Goal: Information Seeking & Learning: Learn about a topic

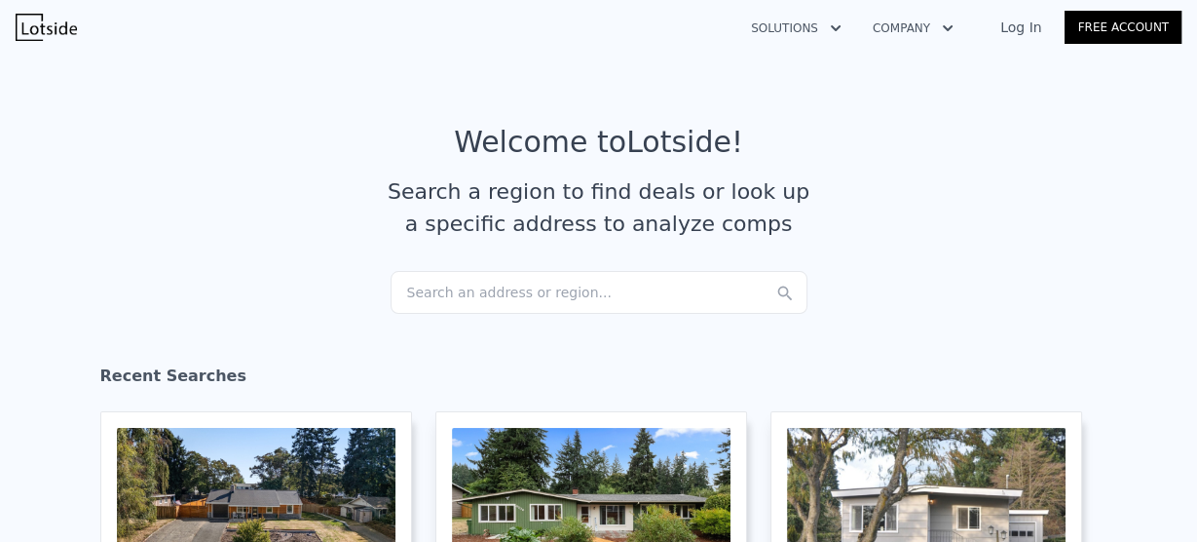
click at [460, 287] on div "Search an address or region..." at bounding box center [599, 292] width 417 height 43
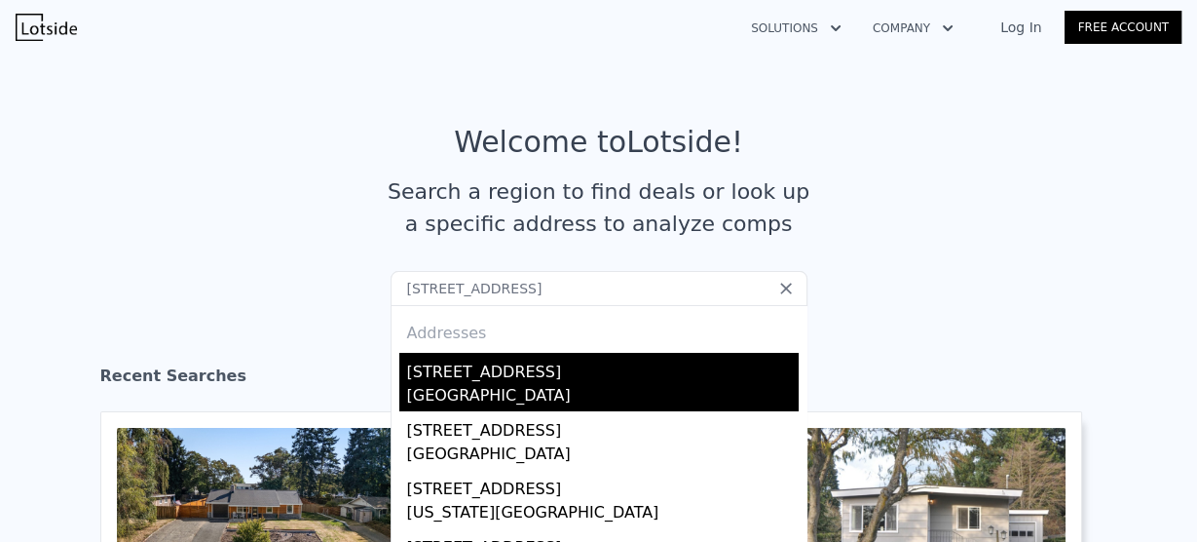
type input "[STREET_ADDRESS]"
click at [487, 391] on div "[GEOGRAPHIC_DATA]" at bounding box center [603, 397] width 392 height 27
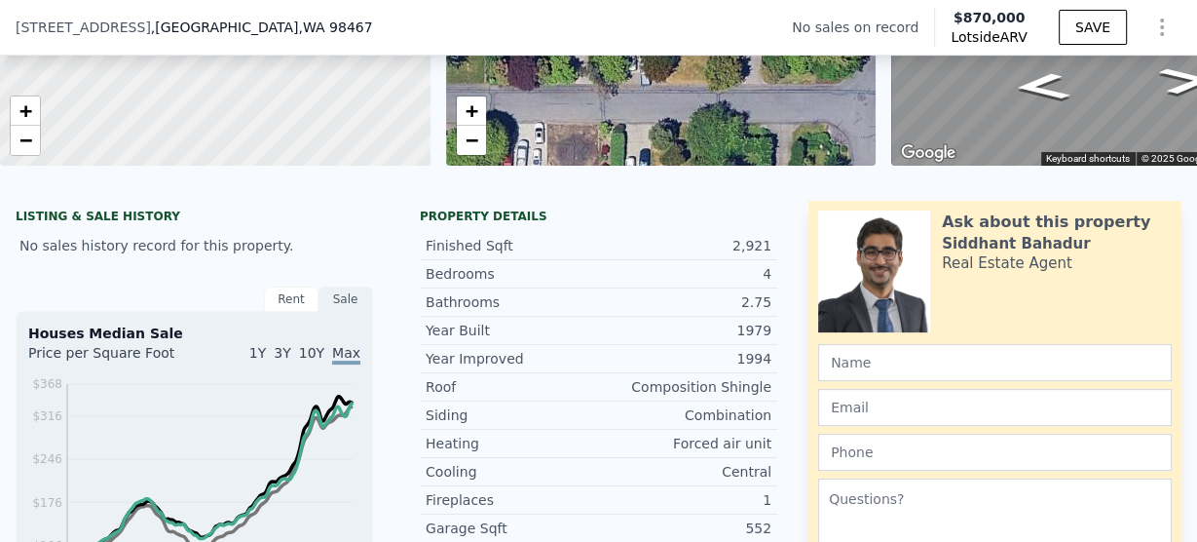
scroll to position [304, 0]
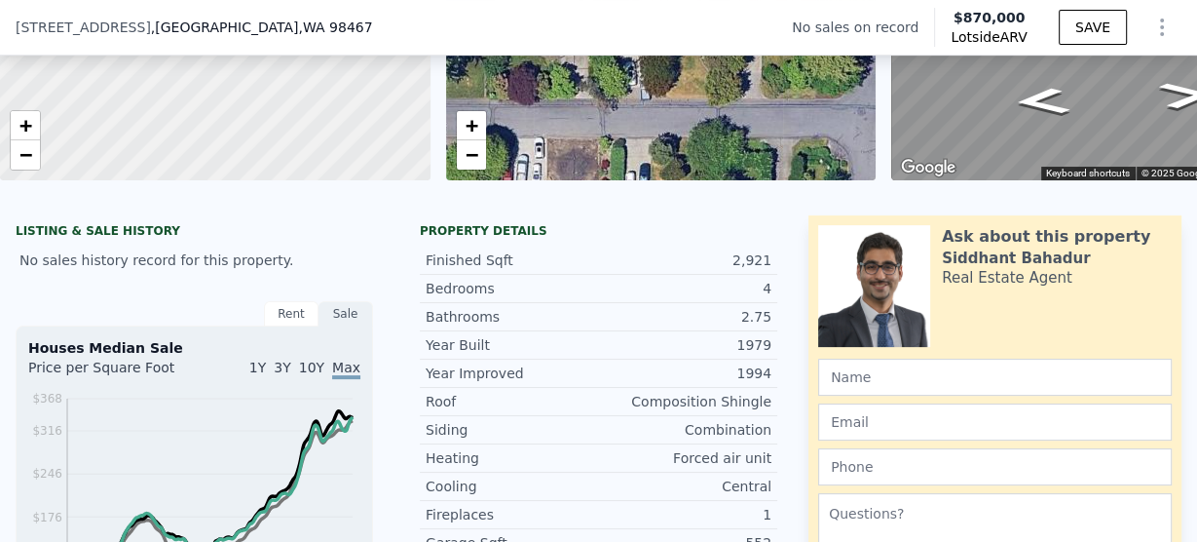
click at [1151, 29] on icon "Show Options" at bounding box center [1162, 27] width 23 height 23
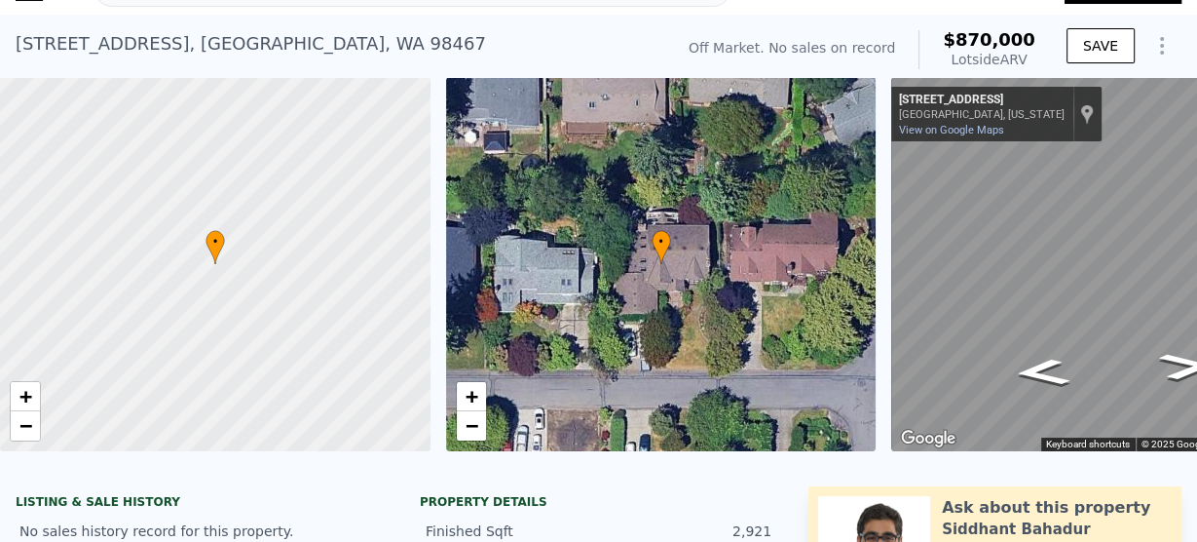
scroll to position [7, 0]
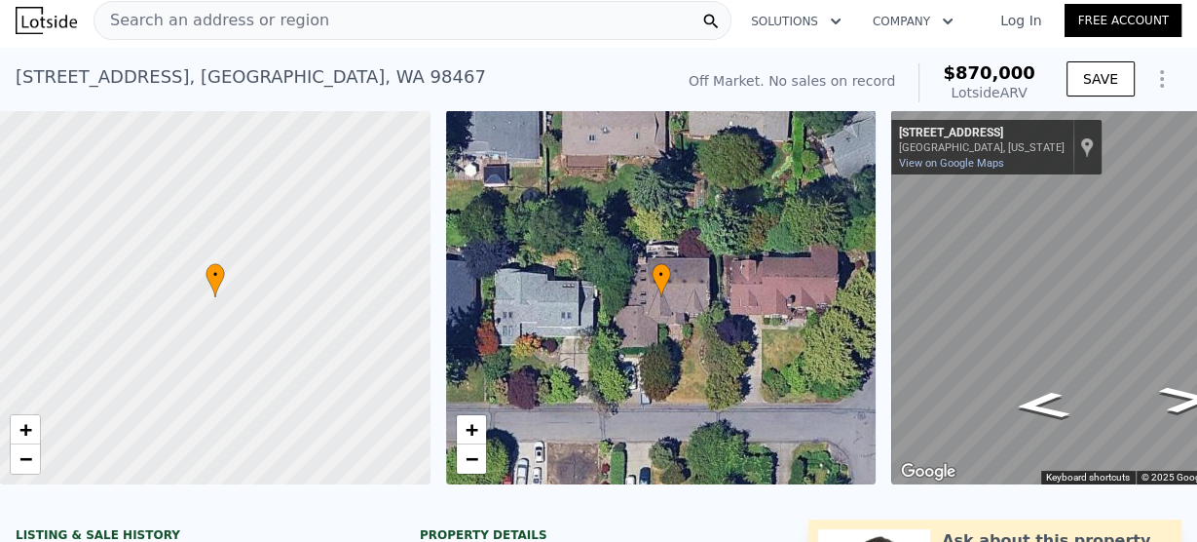
click at [1032, 23] on link "Log In" at bounding box center [1021, 20] width 88 height 19
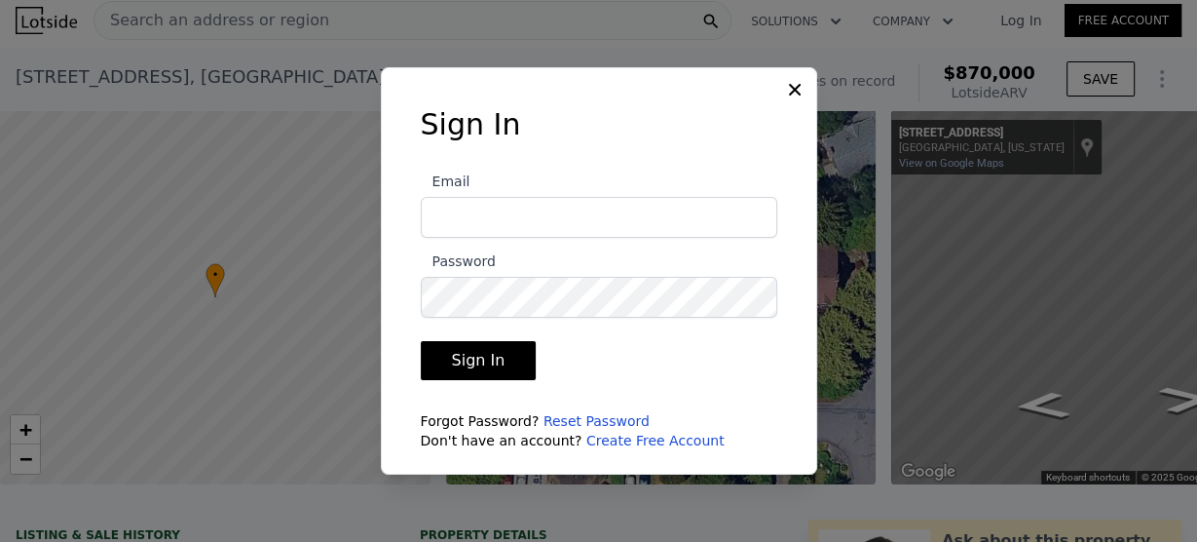
type input "[EMAIL_ADDRESS][DOMAIN_NAME]"
click at [496, 357] on button "Sign In" at bounding box center [479, 360] width 116 height 39
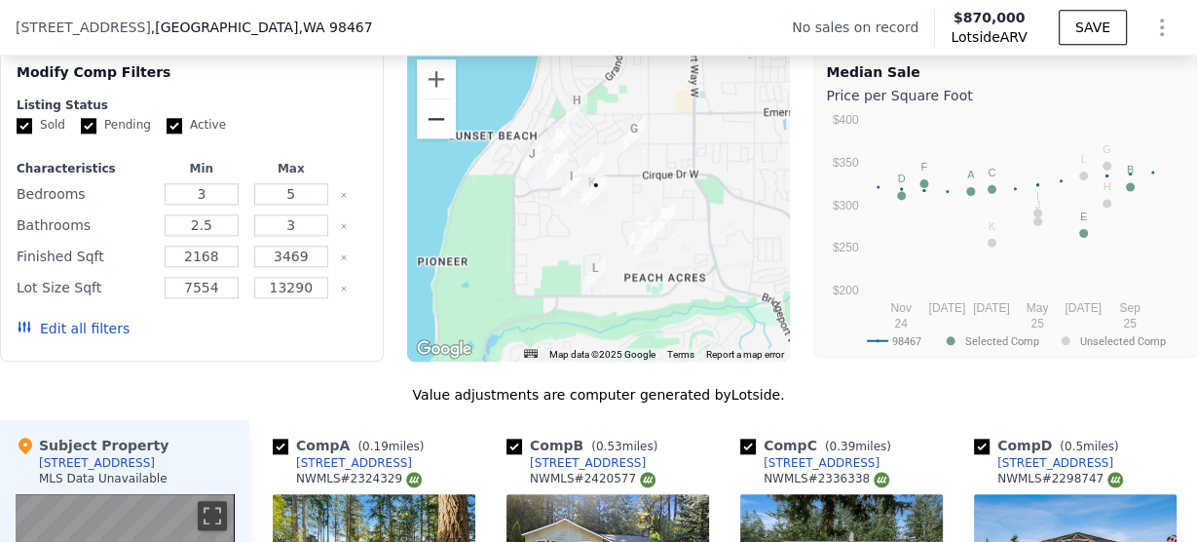
scroll to position [1715, 0]
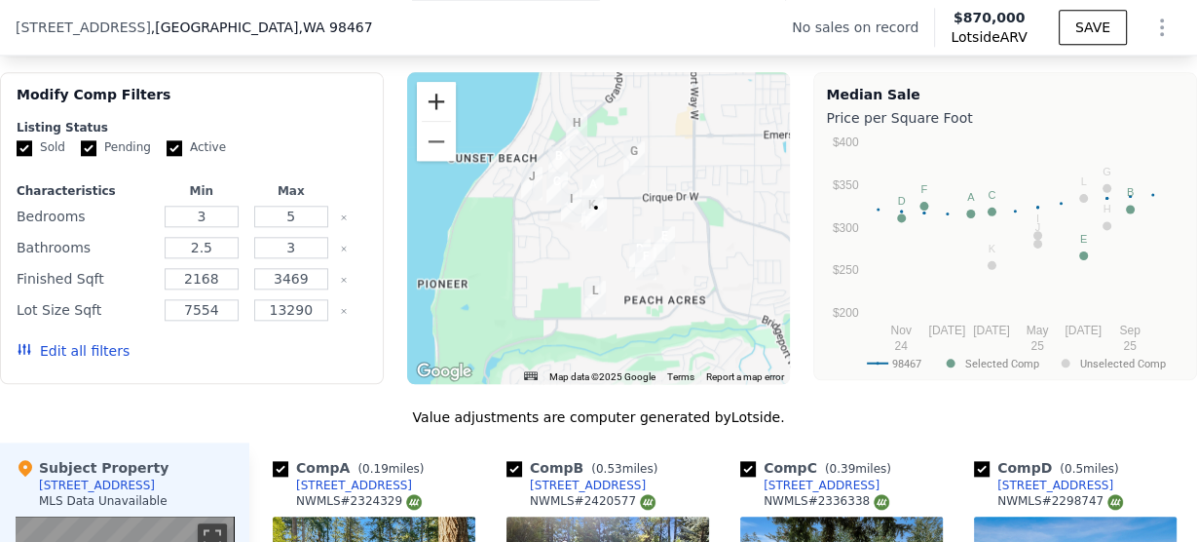
click at [434, 117] on button "Zoom in" at bounding box center [436, 101] width 39 height 39
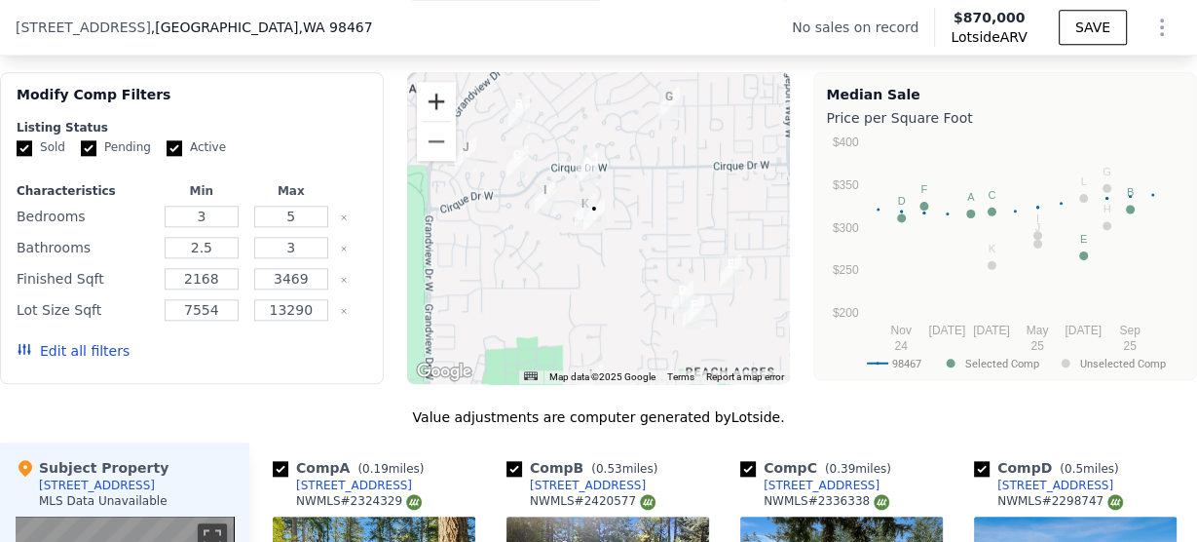
click at [434, 117] on button "Zoom in" at bounding box center [436, 101] width 39 height 39
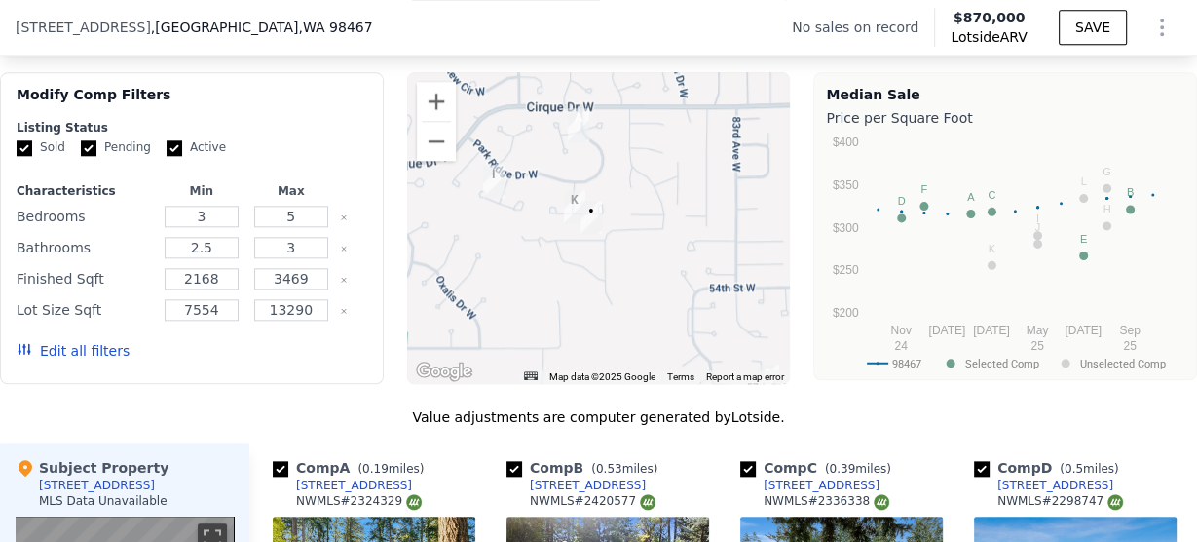
click at [486, 196] on img "8927 51st St W" at bounding box center [493, 181] width 21 height 33
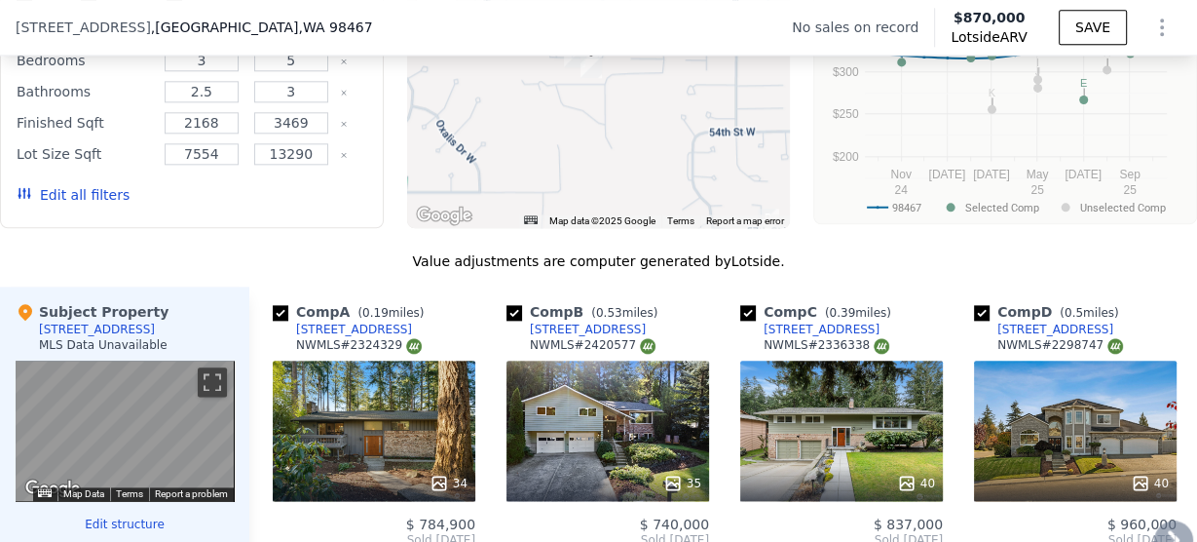
scroll to position [1637, 0]
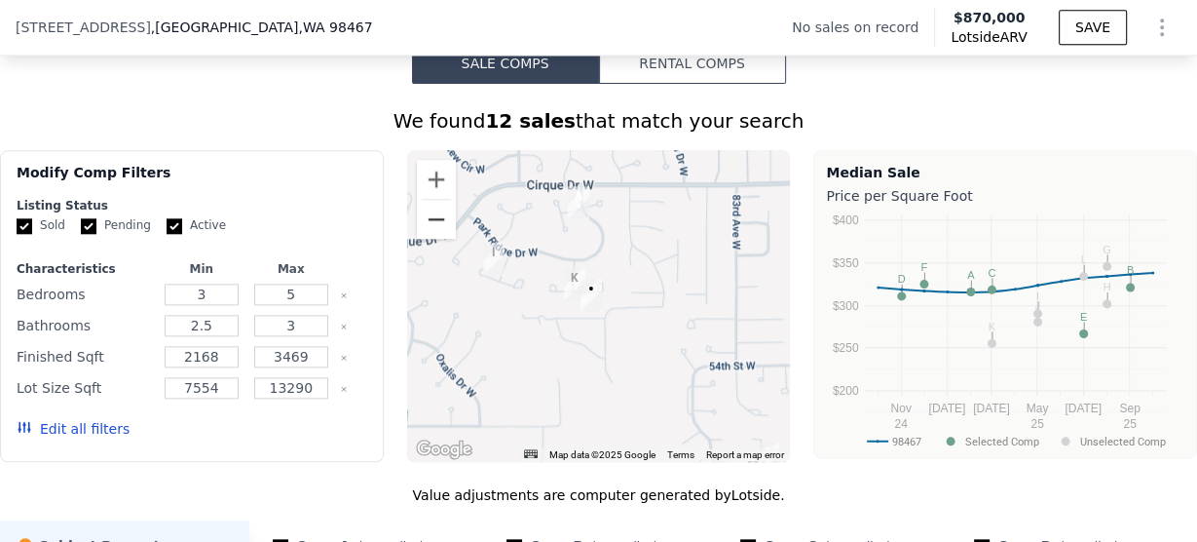
click at [425, 239] on button "Zoom out" at bounding box center [436, 219] width 39 height 39
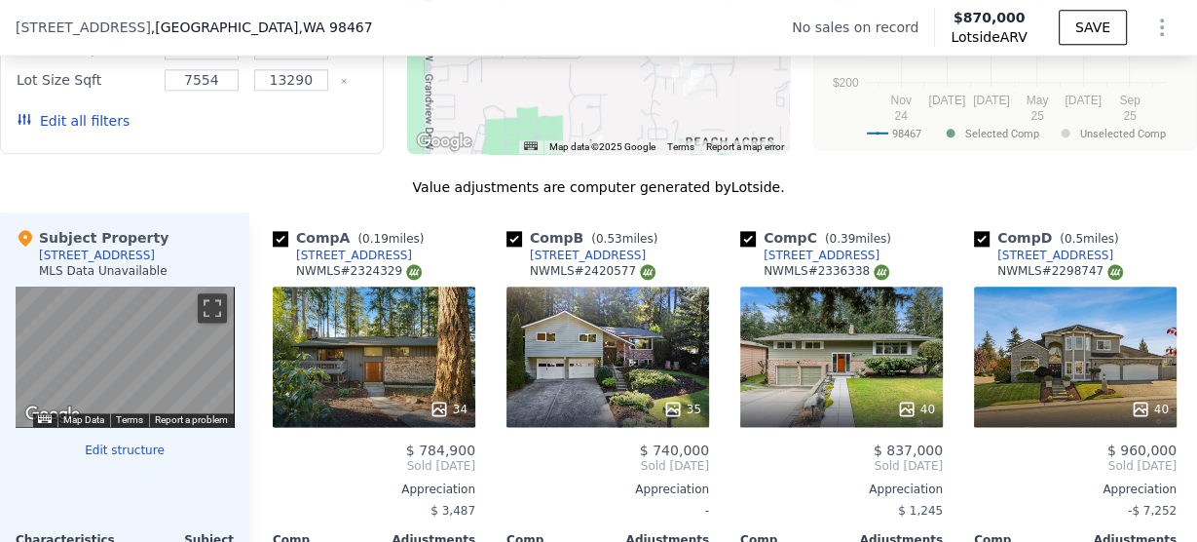
scroll to position [1949, 0]
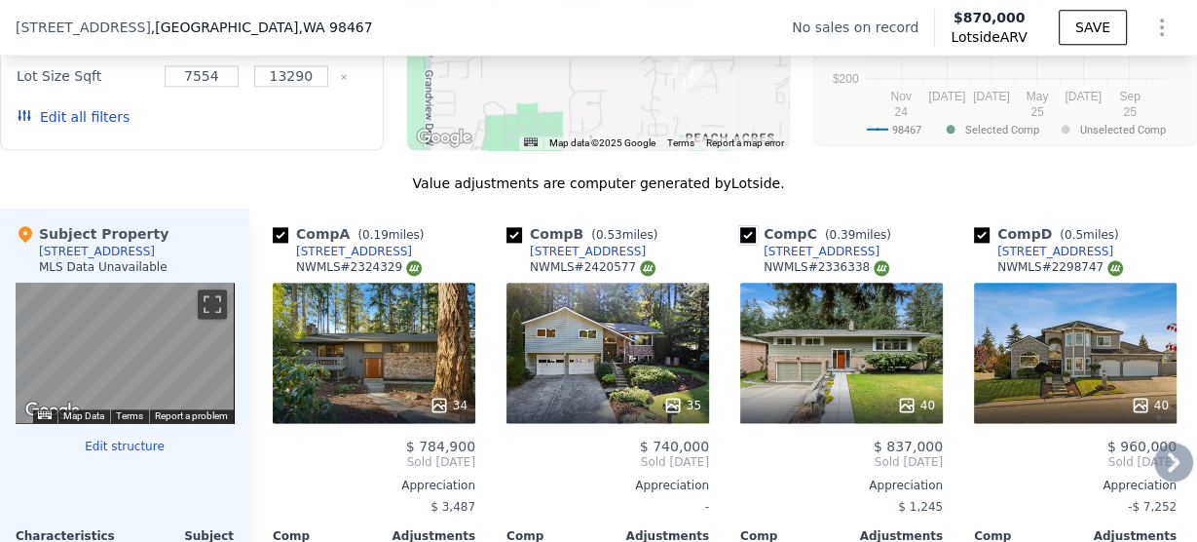
click at [747, 243] on input "checkbox" at bounding box center [748, 235] width 16 height 16
checkbox input "false"
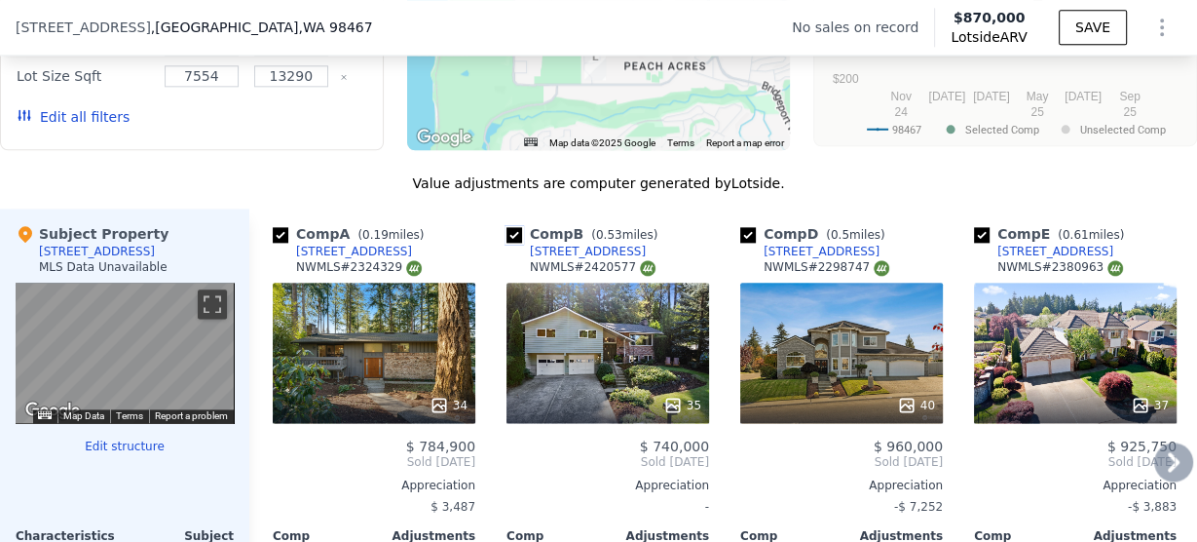
click at [508, 243] on input "checkbox" at bounding box center [515, 235] width 16 height 16
checkbox input "false"
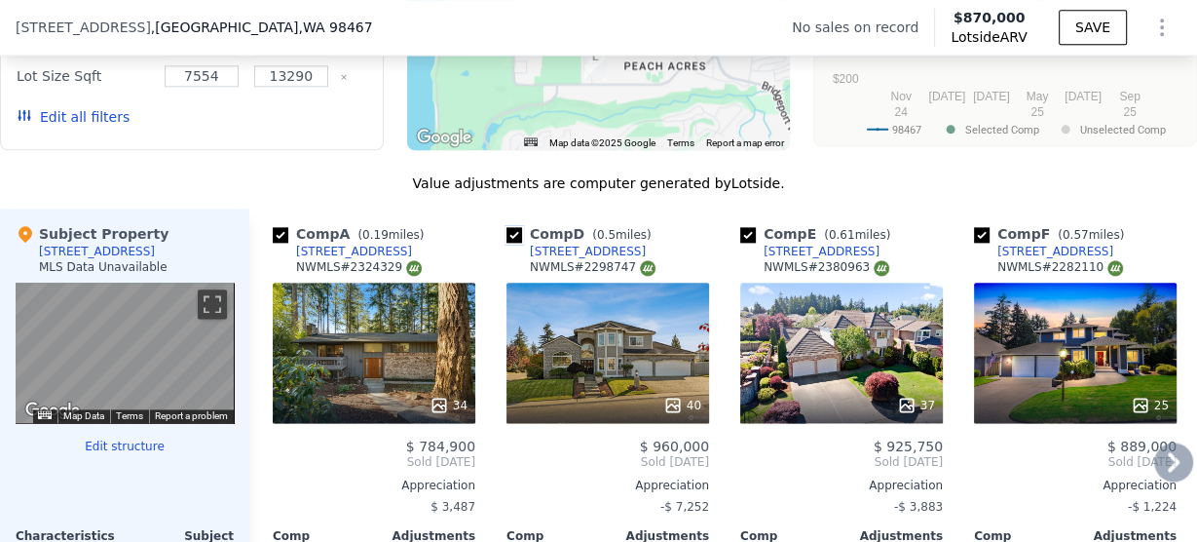
click at [508, 243] on input "checkbox" at bounding box center [515, 235] width 16 height 16
checkbox input "false"
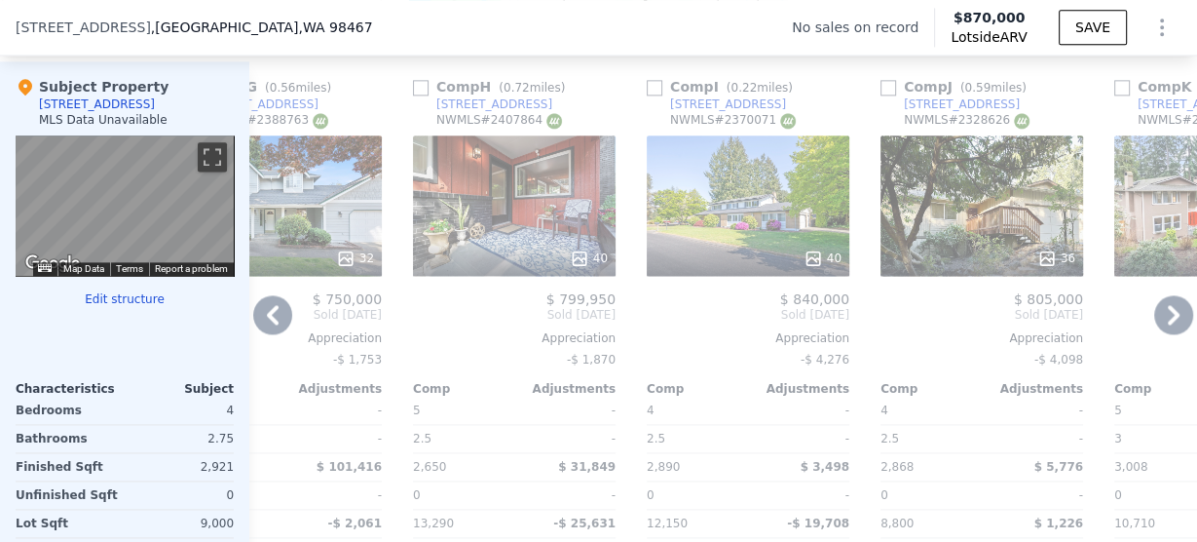
scroll to position [2027, 0]
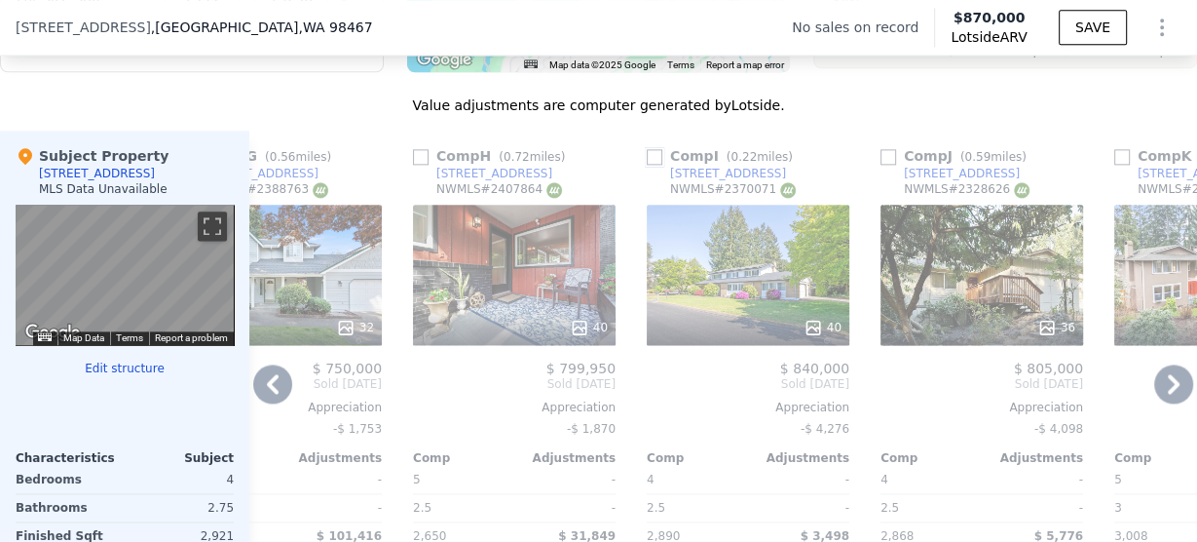
click at [652, 165] on input "checkbox" at bounding box center [655, 157] width 16 height 16
checkbox input "true"
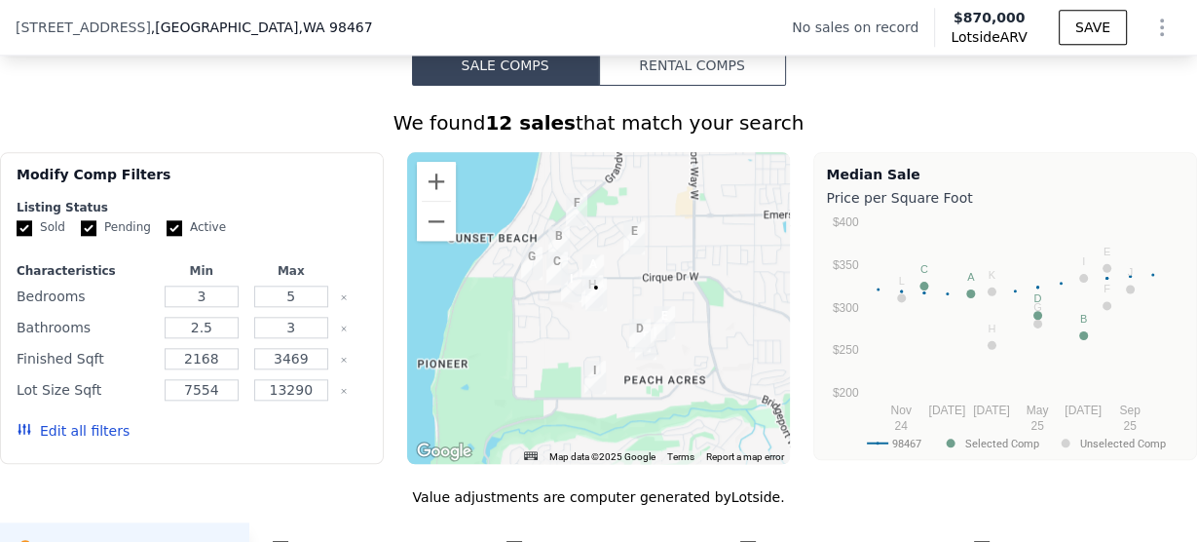
scroll to position [1637, 0]
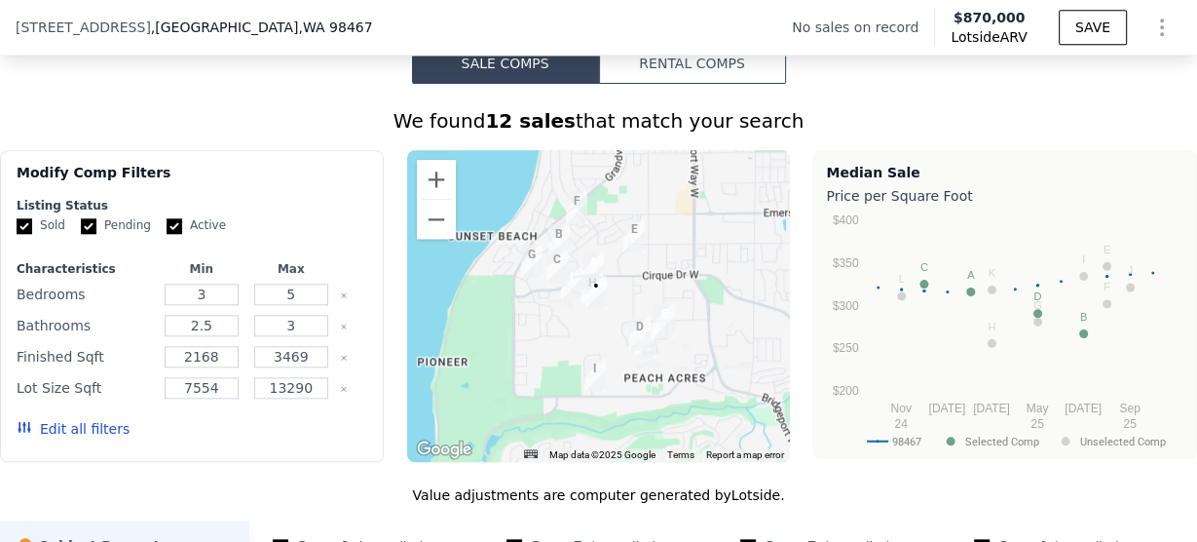
click at [793, 286] on div "Modify Comp Filters Listing Status Sold Pending Active Characteristics Min Max …" at bounding box center [598, 306] width 1197 height 312
click at [431, 199] on button "Zoom in" at bounding box center [436, 179] width 39 height 39
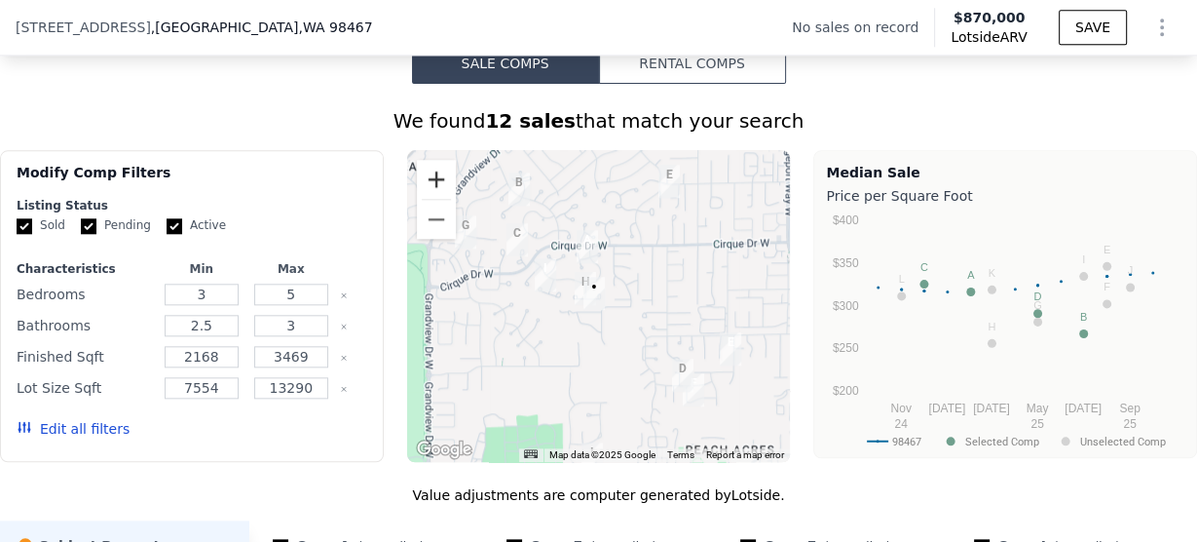
click at [431, 199] on button "Zoom in" at bounding box center [436, 179] width 39 height 39
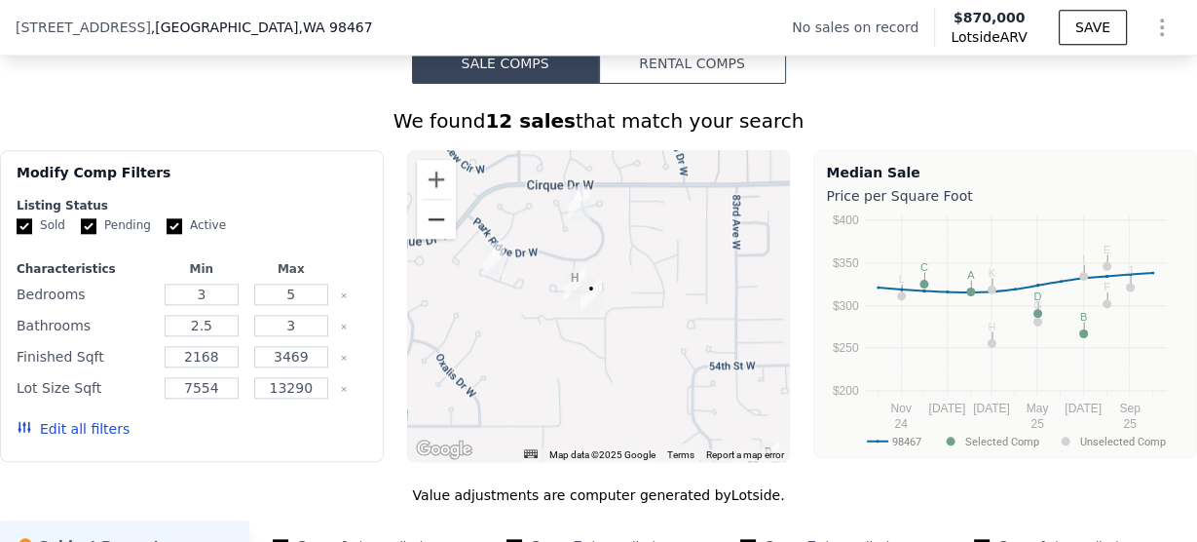
click at [435, 239] on button "Zoom out" at bounding box center [436, 219] width 39 height 39
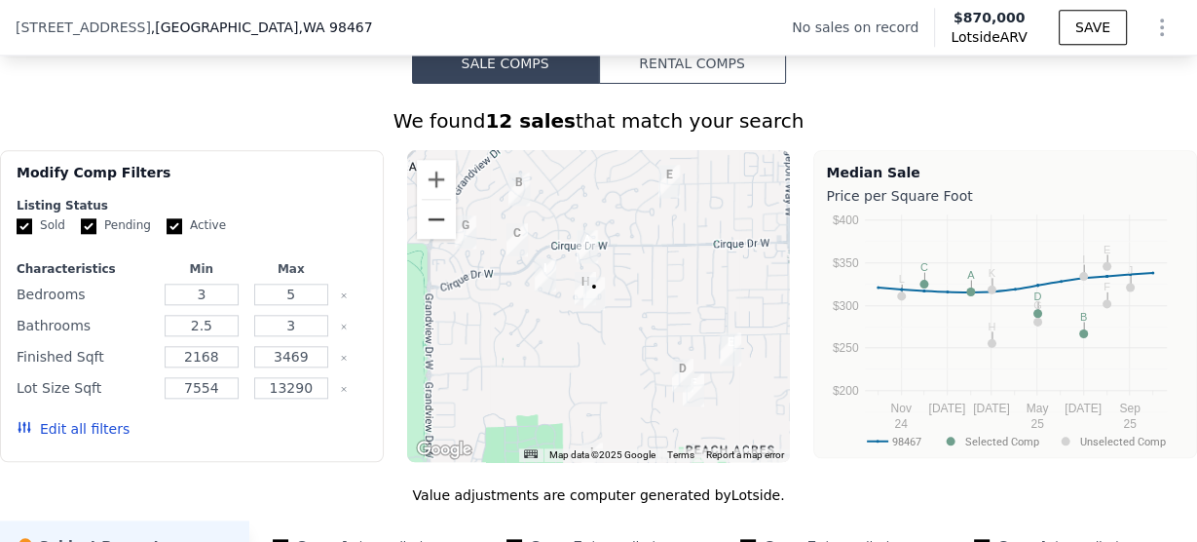
click at [435, 239] on button "Zoom out" at bounding box center [436, 219] width 39 height 39
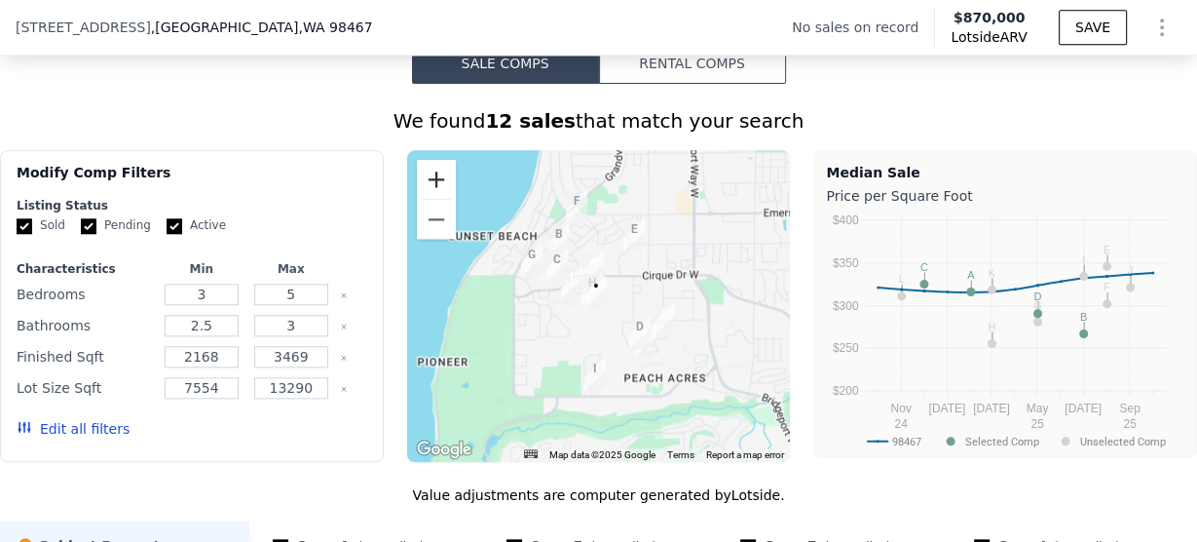
click at [437, 199] on button "Zoom in" at bounding box center [436, 179] width 39 height 39
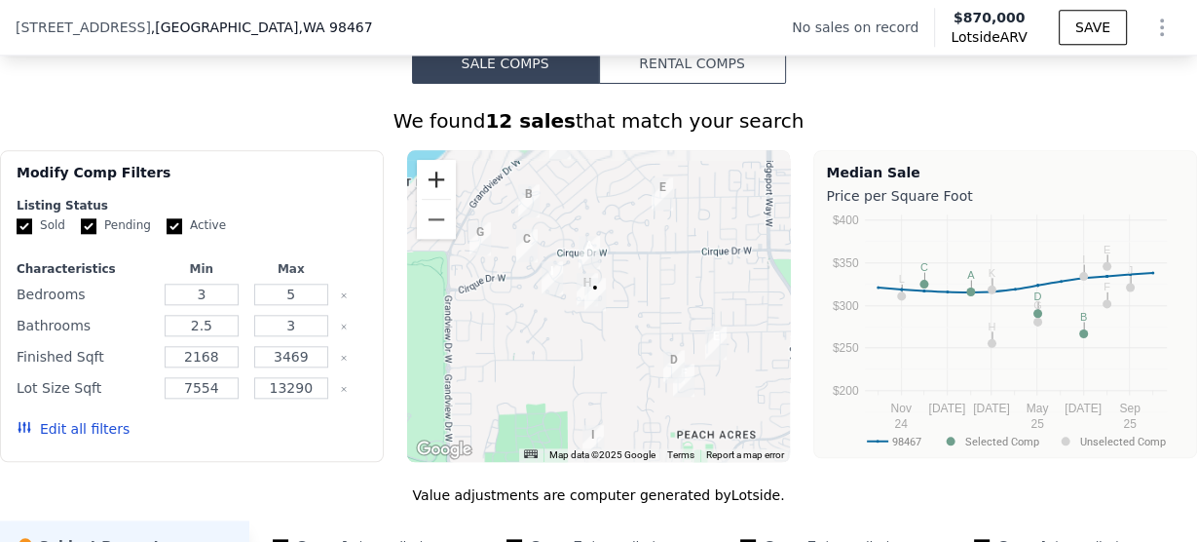
click at [437, 199] on button "Zoom in" at bounding box center [436, 179] width 39 height 39
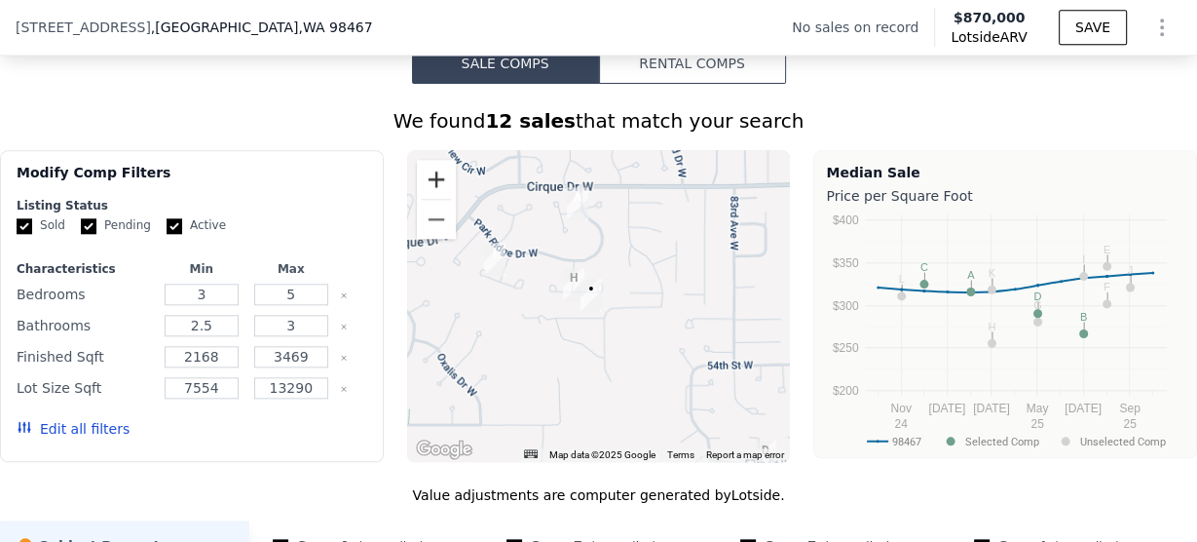
click at [437, 199] on button "Zoom in" at bounding box center [436, 179] width 39 height 39
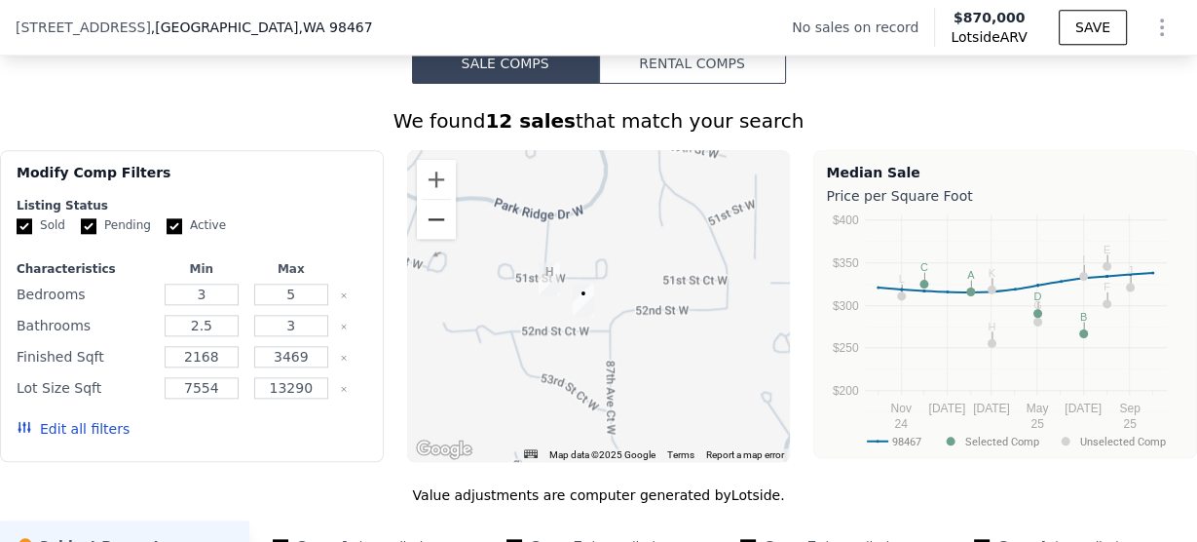
click at [428, 234] on button "Zoom out" at bounding box center [436, 219] width 39 height 39
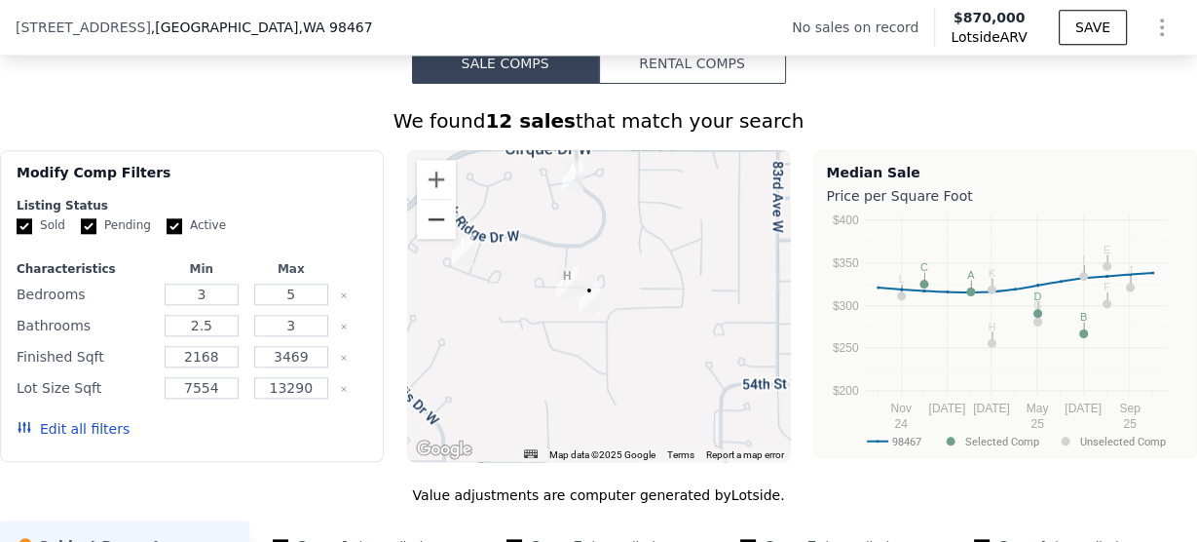
click at [428, 234] on button "Zoom out" at bounding box center [436, 219] width 39 height 39
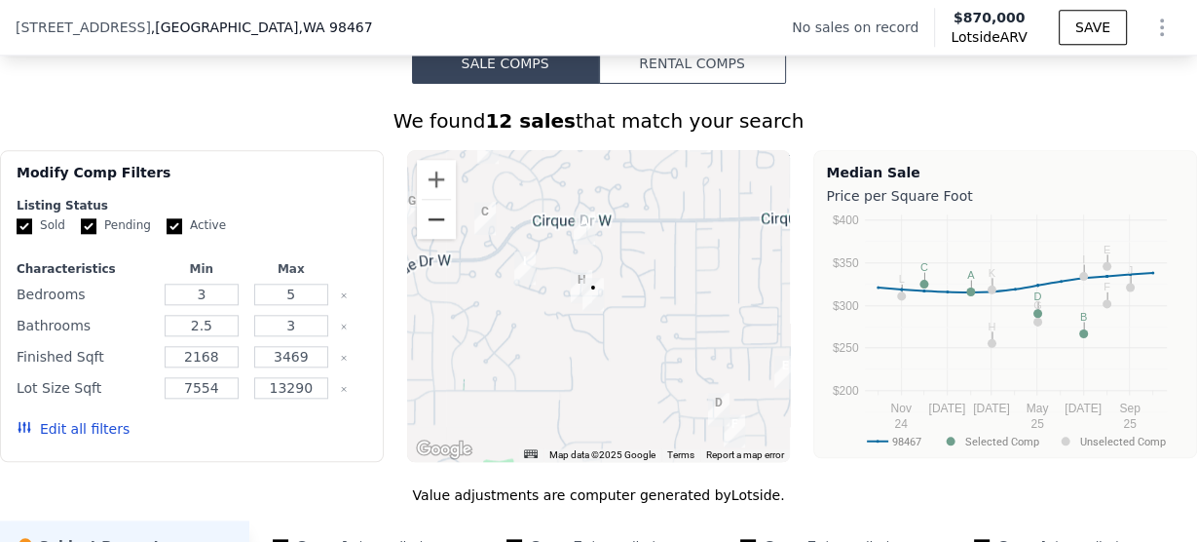
click at [428, 234] on button "Zoom out" at bounding box center [436, 219] width 39 height 39
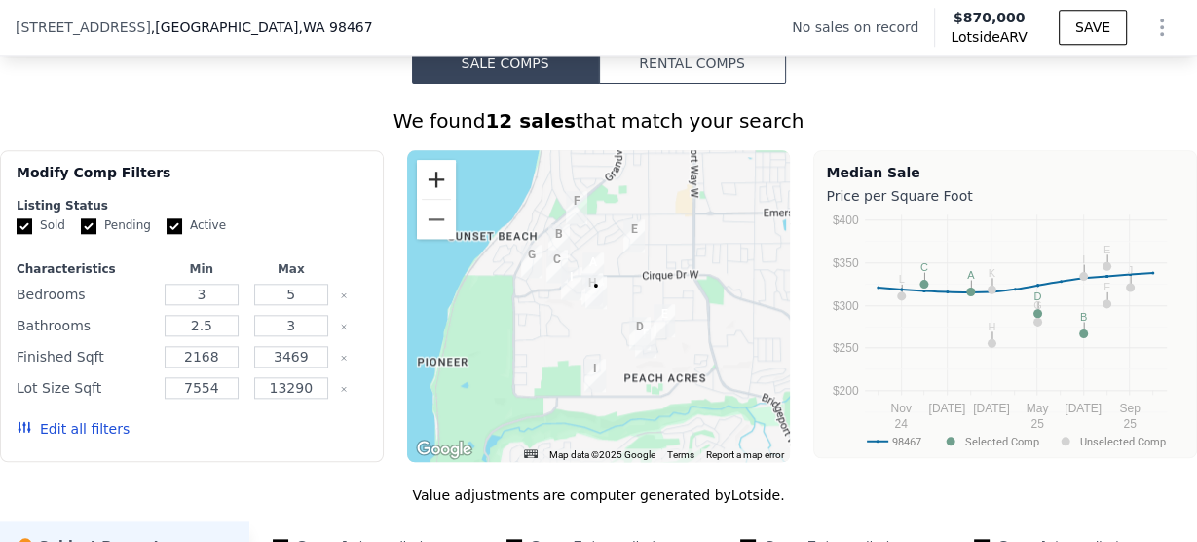
click at [429, 199] on button "Zoom in" at bounding box center [436, 179] width 39 height 39
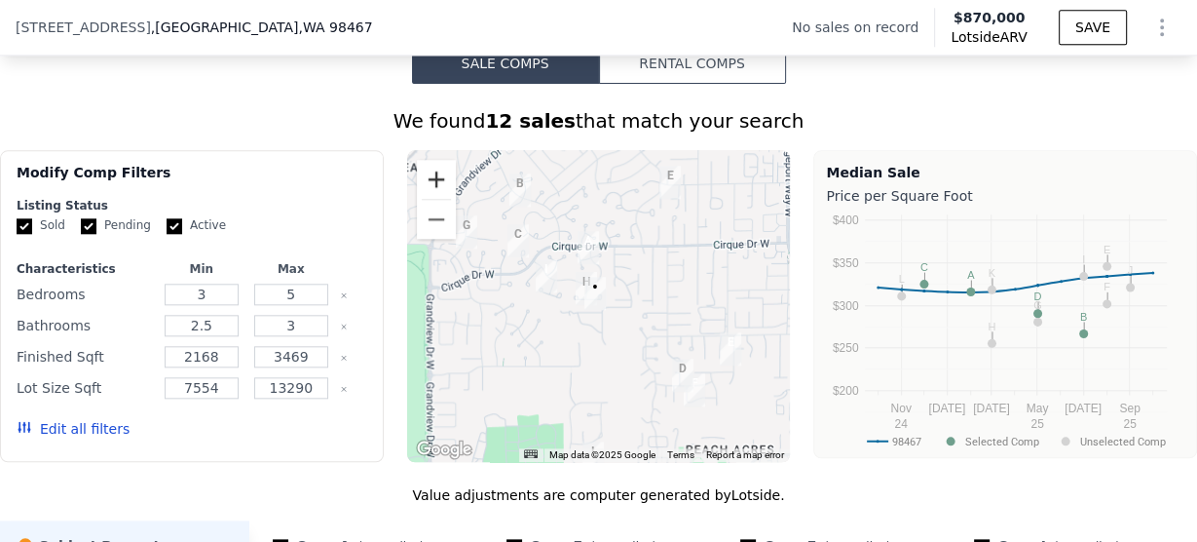
click at [429, 199] on button "Zoom in" at bounding box center [436, 179] width 39 height 39
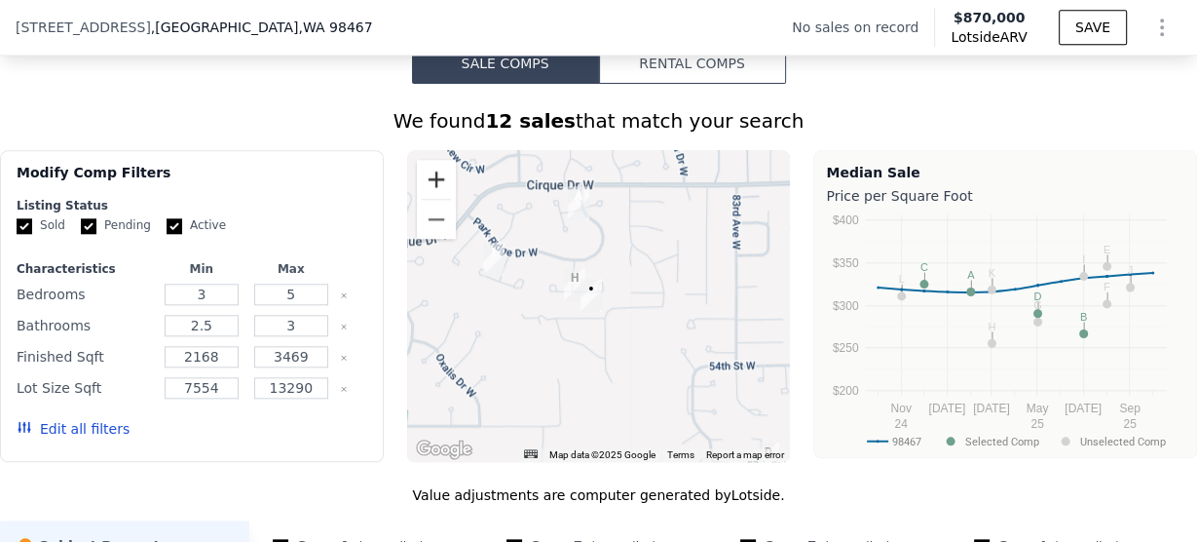
click at [429, 199] on button "Zoom in" at bounding box center [436, 179] width 39 height 39
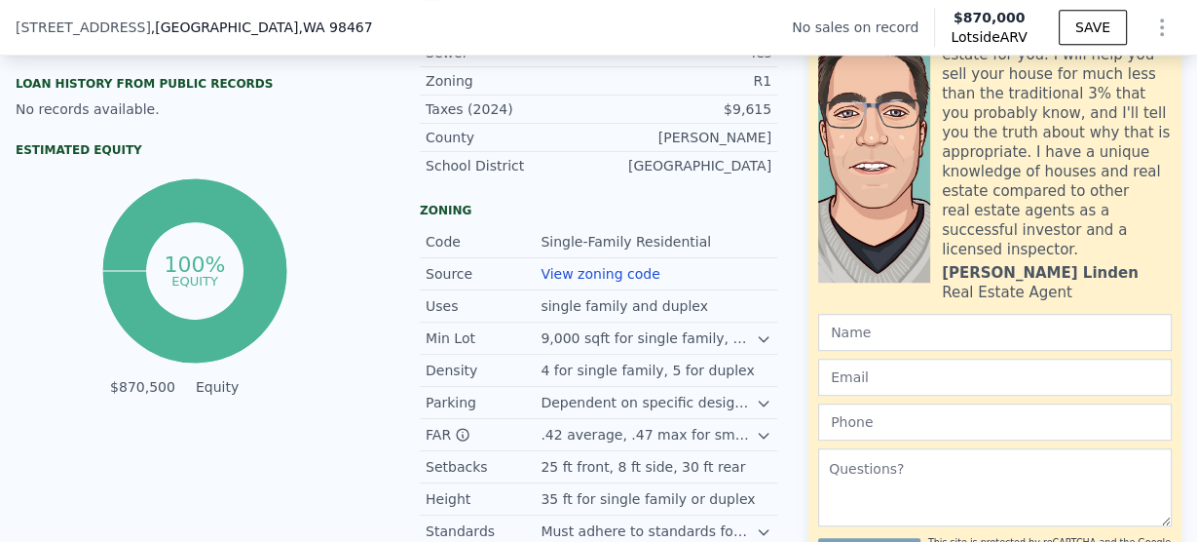
scroll to position [1013, 0]
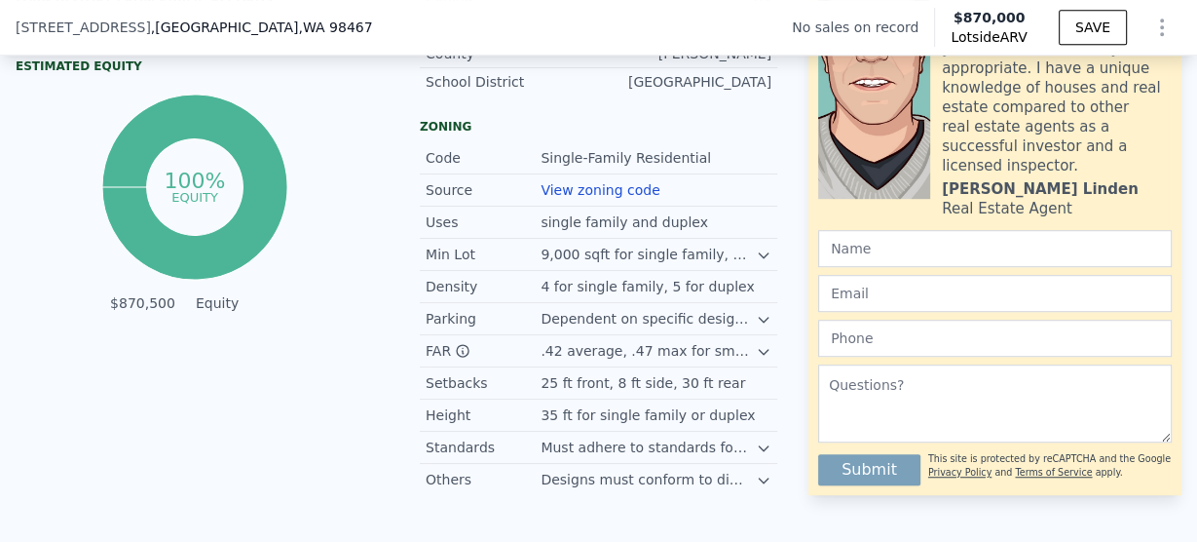
click at [759, 323] on icon at bounding box center [763, 320] width 9 height 5
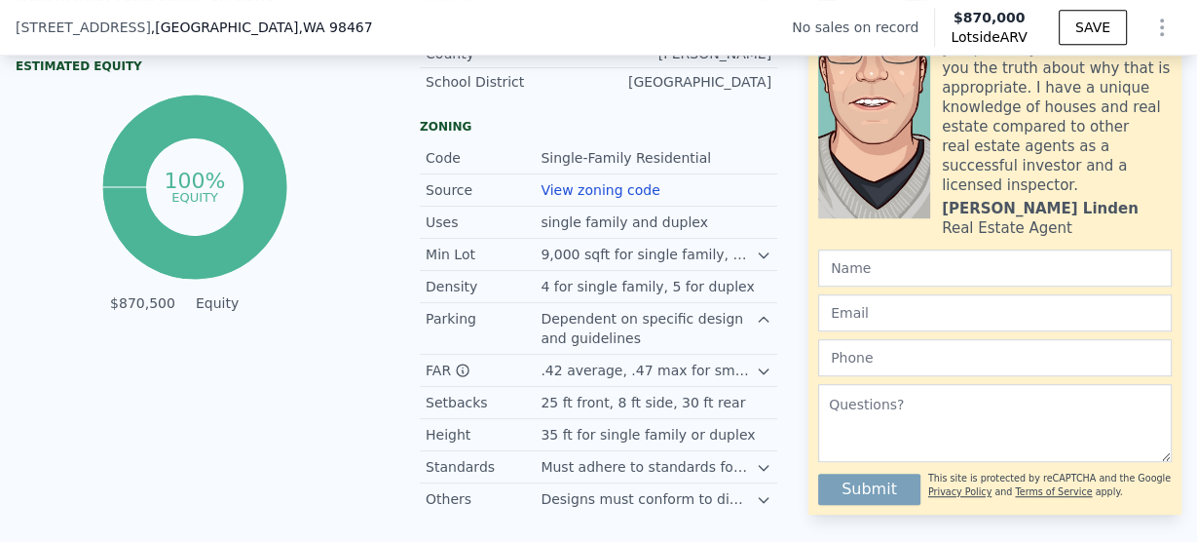
scroll to position [1091, 0]
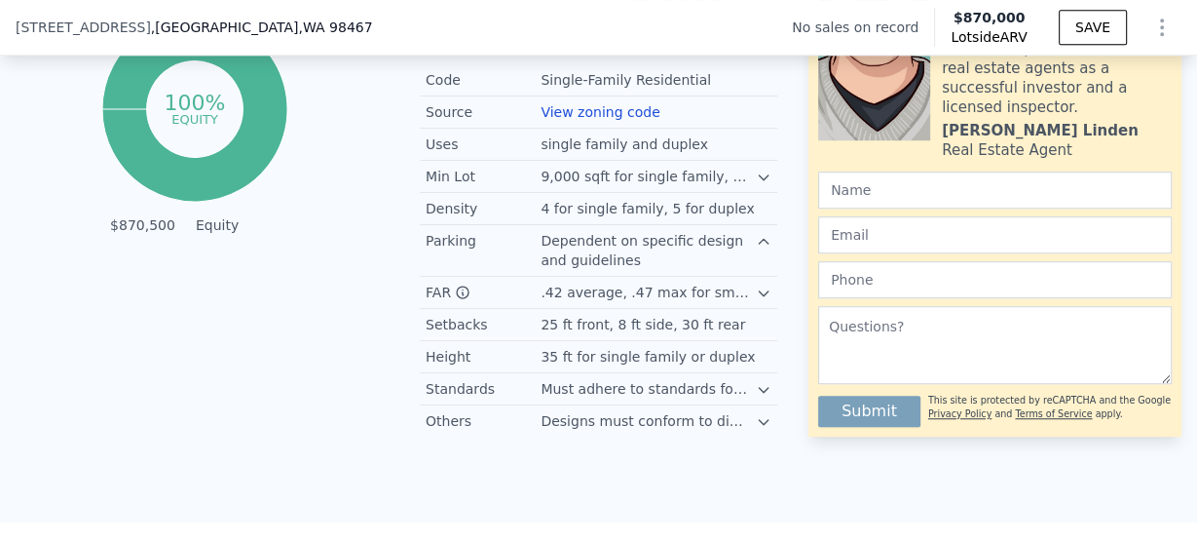
click at [758, 430] on icon at bounding box center [764, 422] width 16 height 16
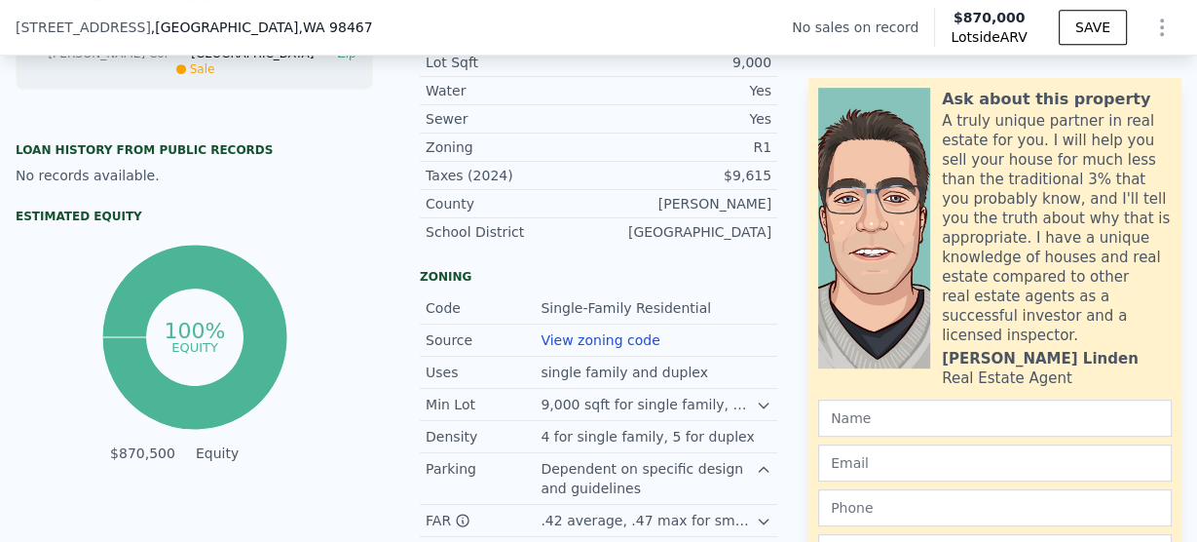
scroll to position [857, 0]
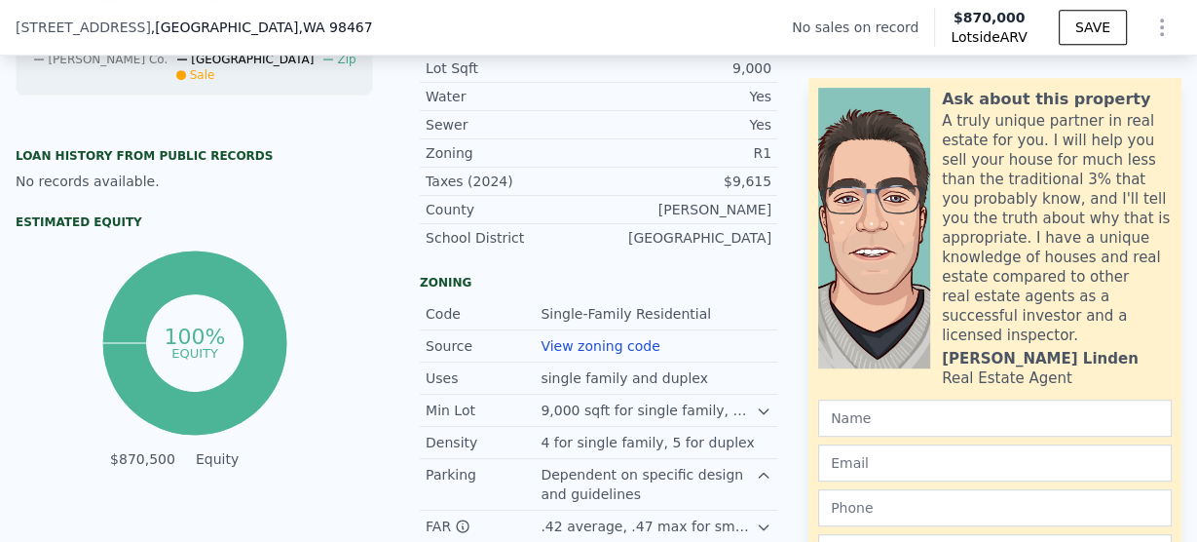
click at [589, 354] on link "View zoning code" at bounding box center [600, 346] width 119 height 16
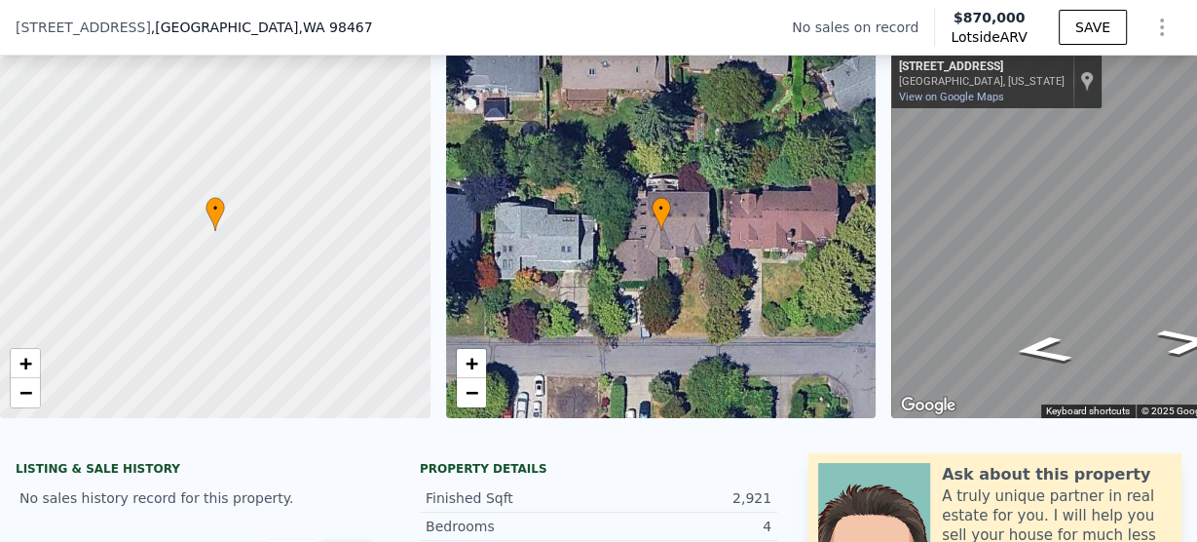
scroll to position [156, 0]
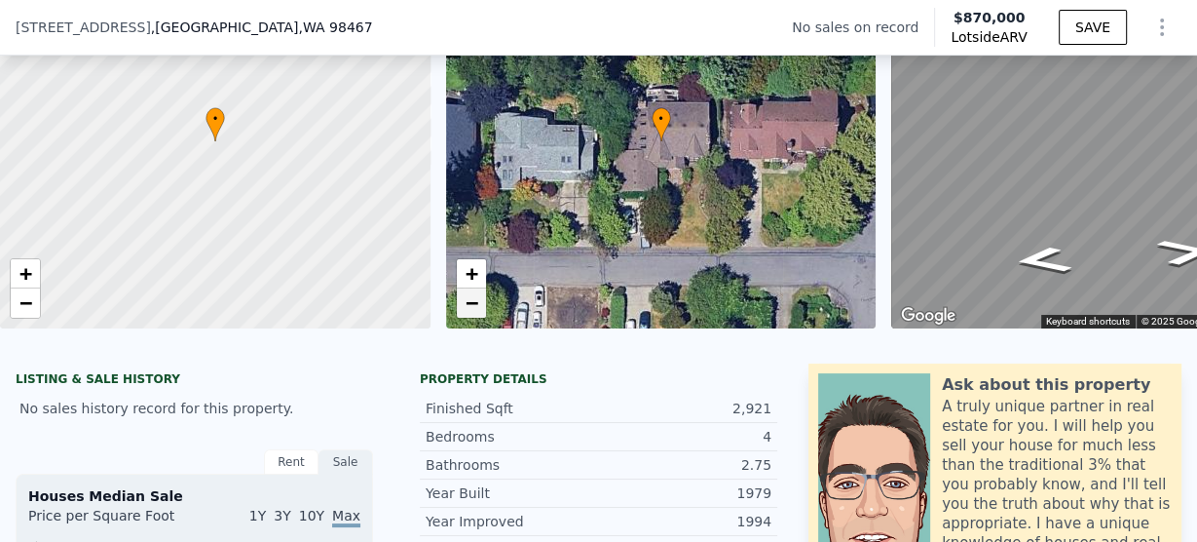
click at [472, 313] on span "−" at bounding box center [471, 302] width 13 height 24
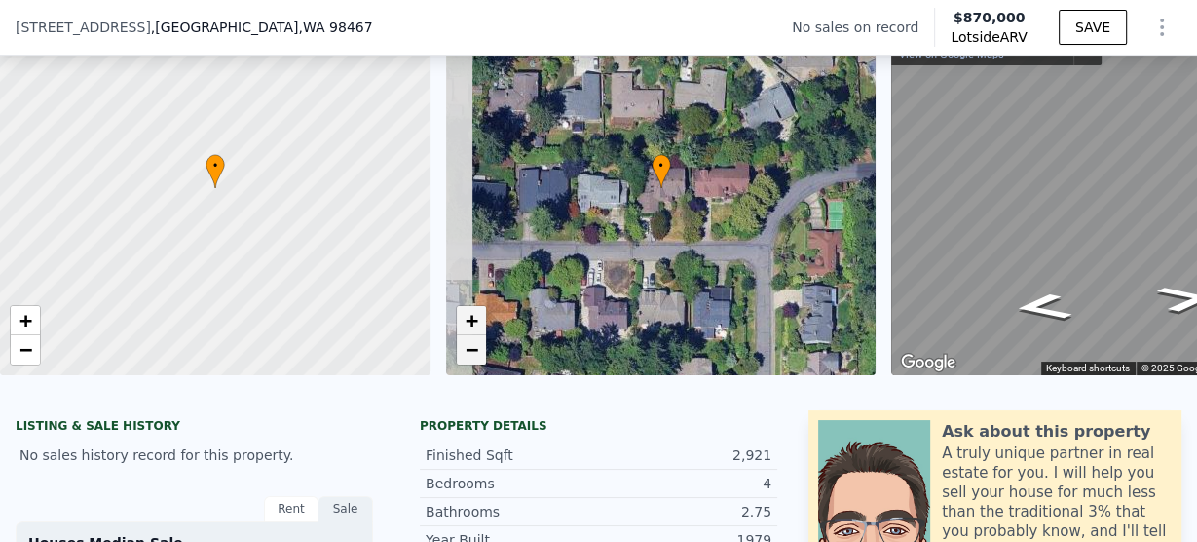
click at [472, 313] on span "+" at bounding box center [471, 320] width 13 height 24
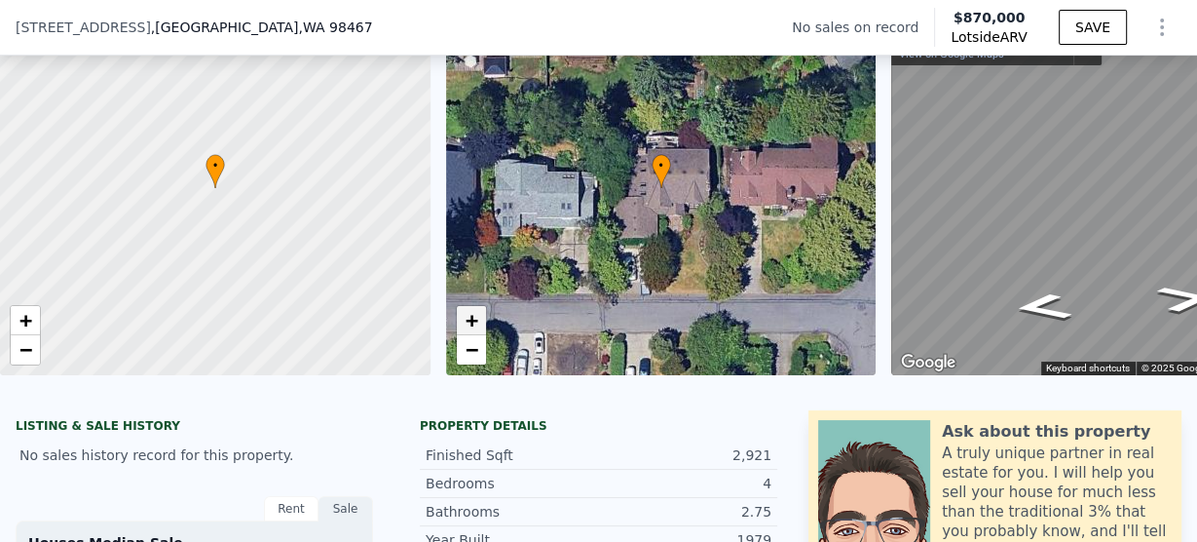
click at [472, 313] on span "+" at bounding box center [471, 320] width 13 height 24
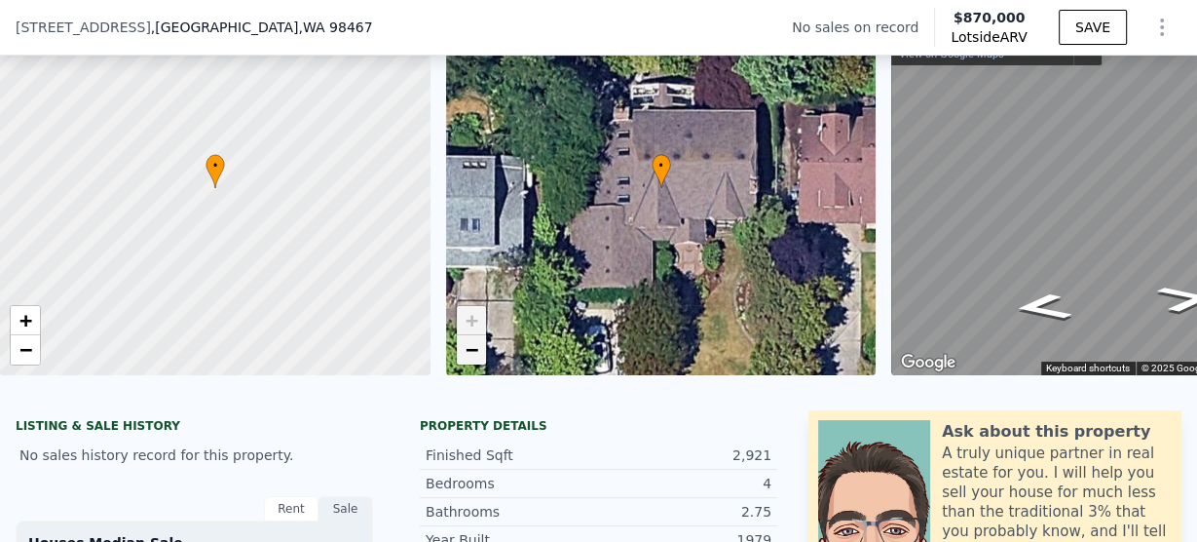
click at [473, 352] on span "−" at bounding box center [471, 349] width 13 height 24
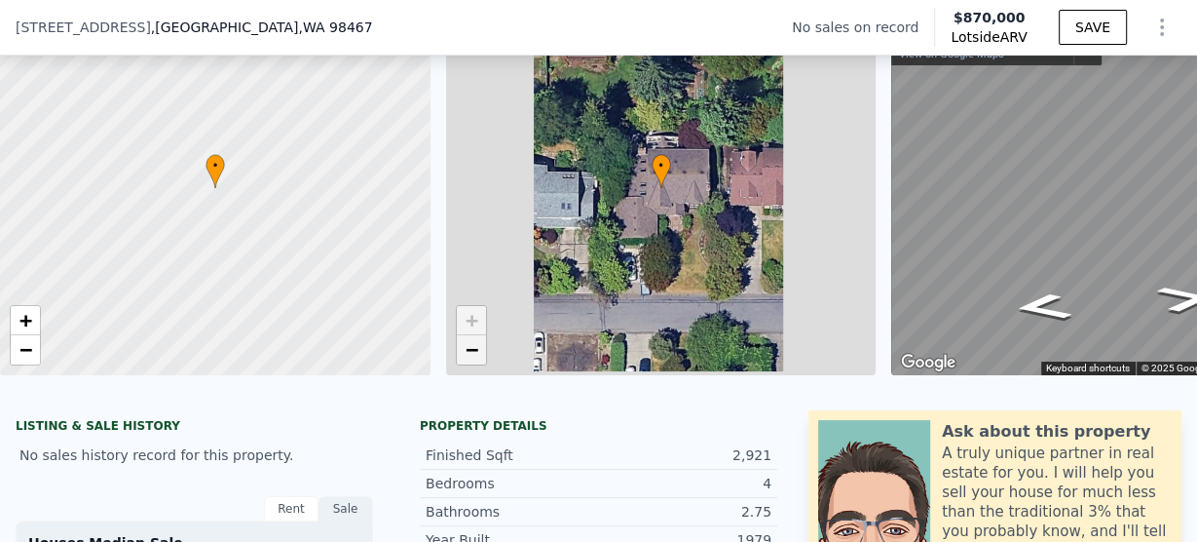
click at [473, 352] on span "−" at bounding box center [471, 349] width 13 height 24
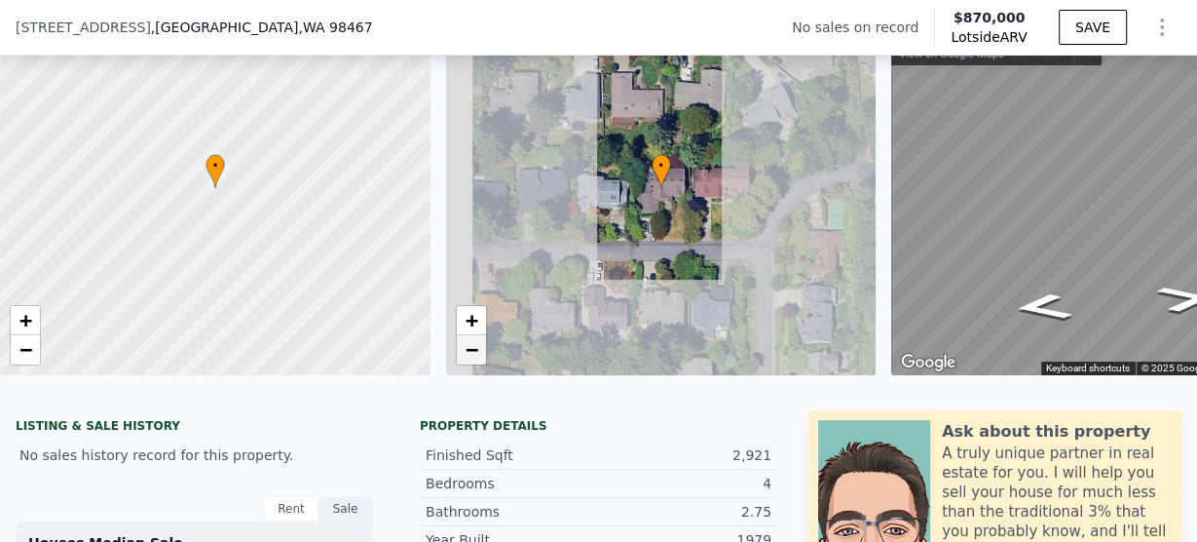
click at [473, 352] on span "−" at bounding box center [471, 349] width 13 height 24
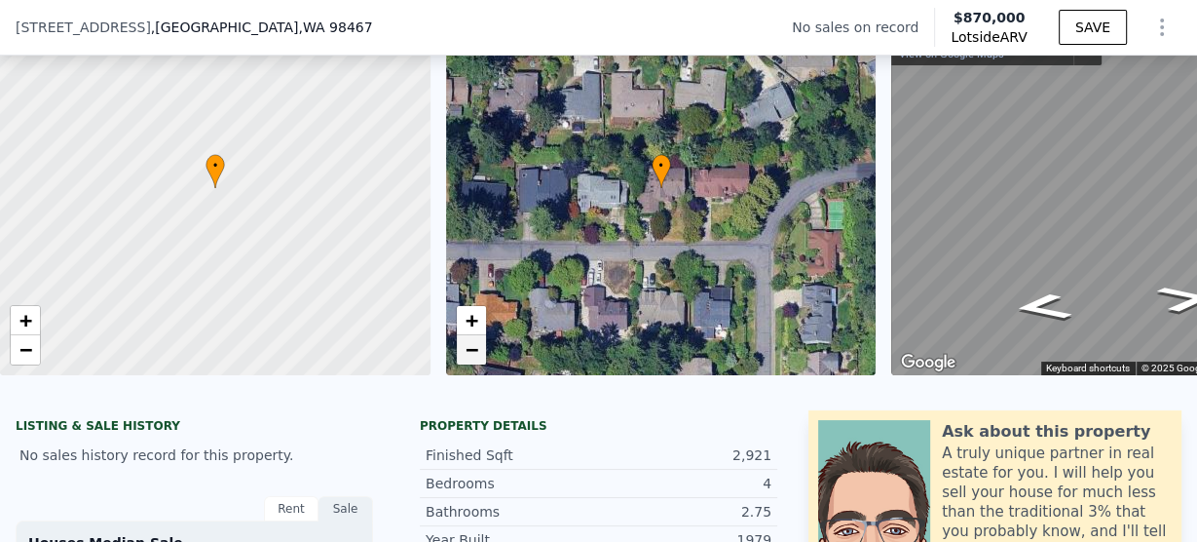
click at [473, 352] on span "−" at bounding box center [471, 349] width 13 height 24
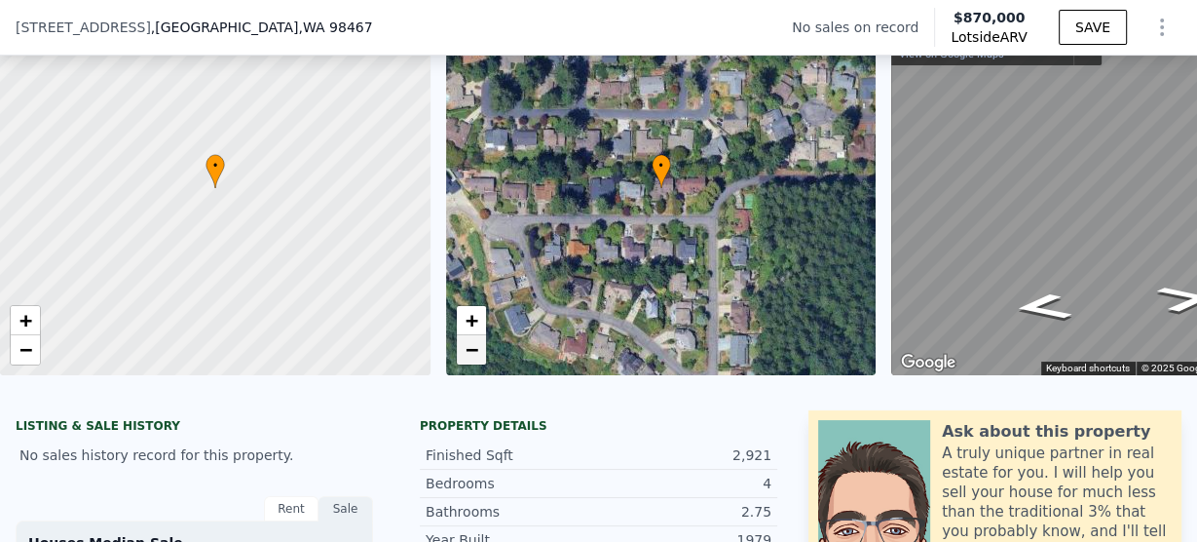
click at [472, 349] on span "−" at bounding box center [471, 349] width 13 height 24
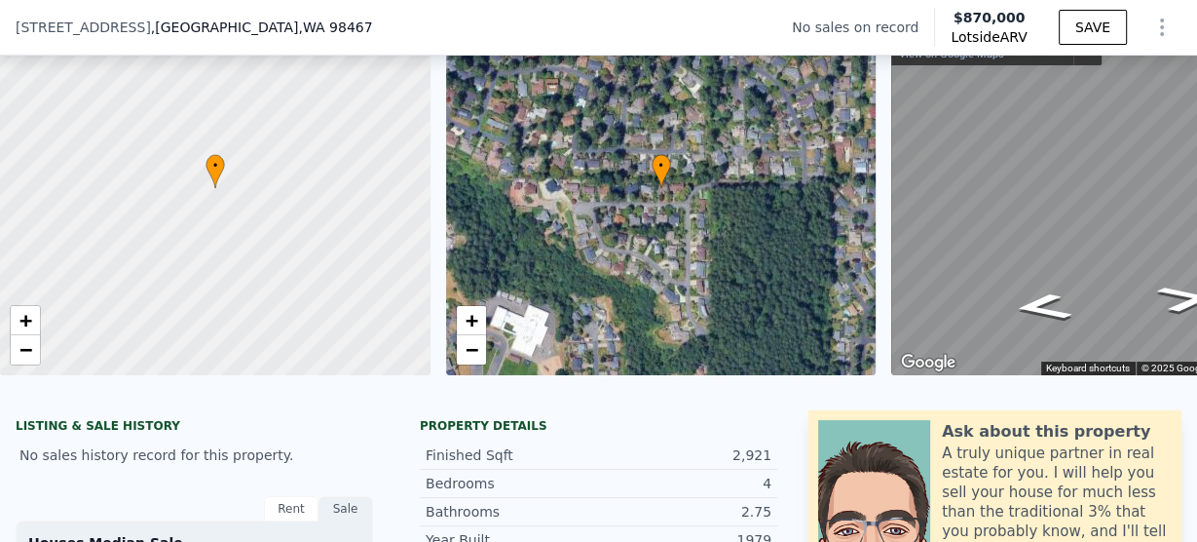
click at [640, 262] on div "• + −" at bounding box center [661, 188] width 431 height 374
click at [602, 265] on div "• + −" at bounding box center [661, 188] width 431 height 374
